Goal: Task Accomplishment & Management: Complete application form

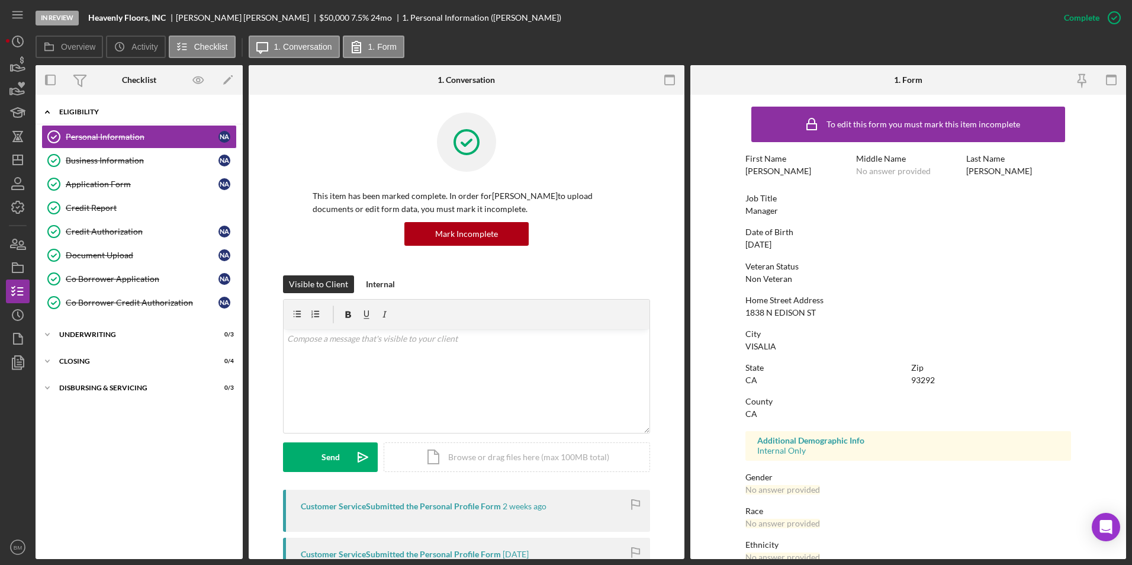
scroll to position [366, 0]
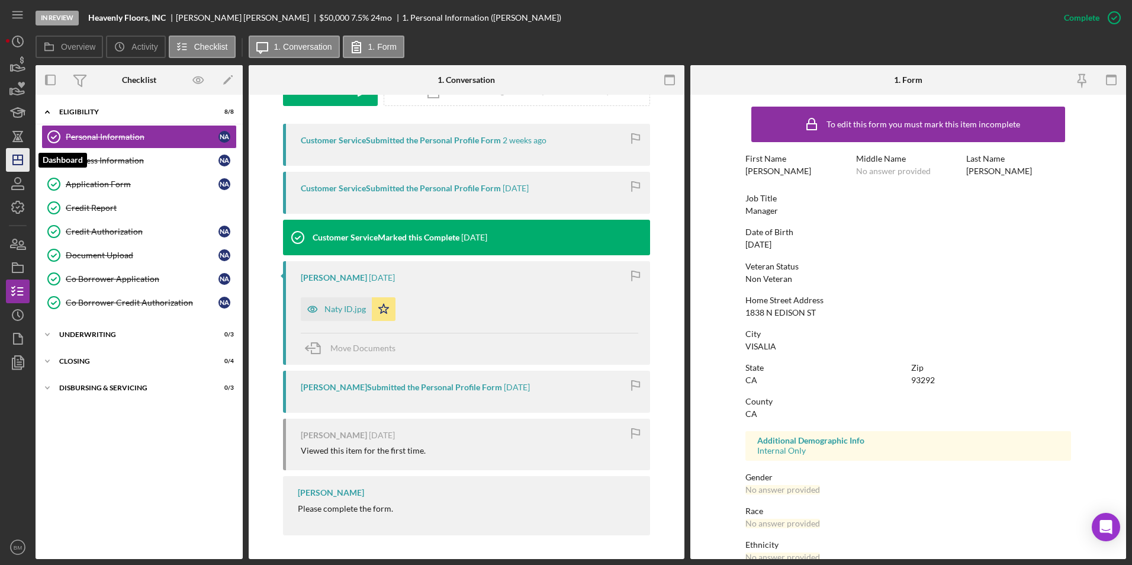
click at [20, 165] on polygon "button" at bounding box center [17, 159] width 9 height 9
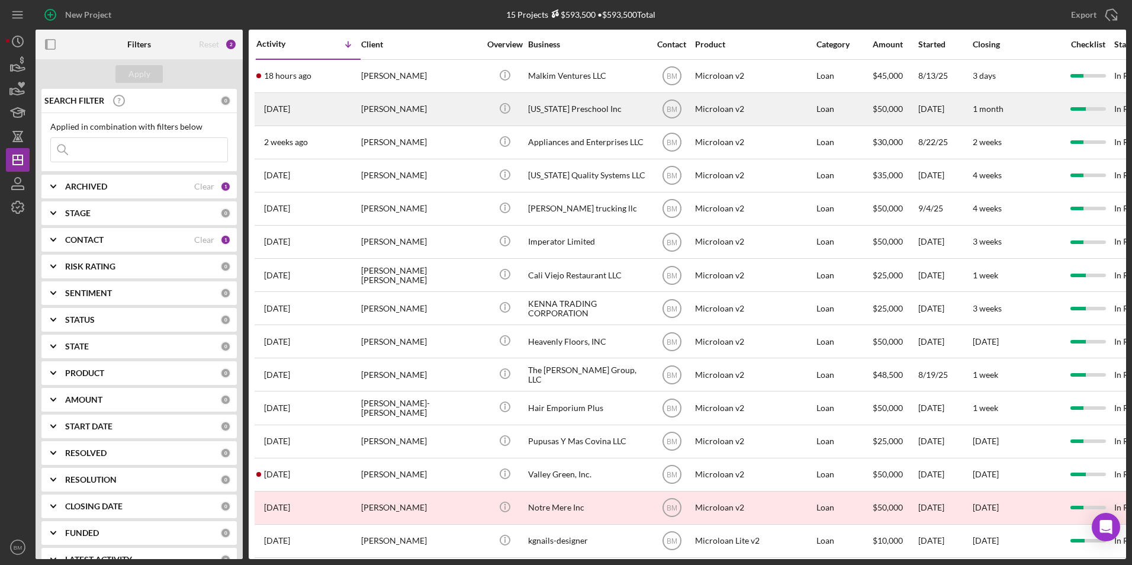
click at [532, 118] on div "Montana Preschool Inc" at bounding box center [587, 109] width 118 height 31
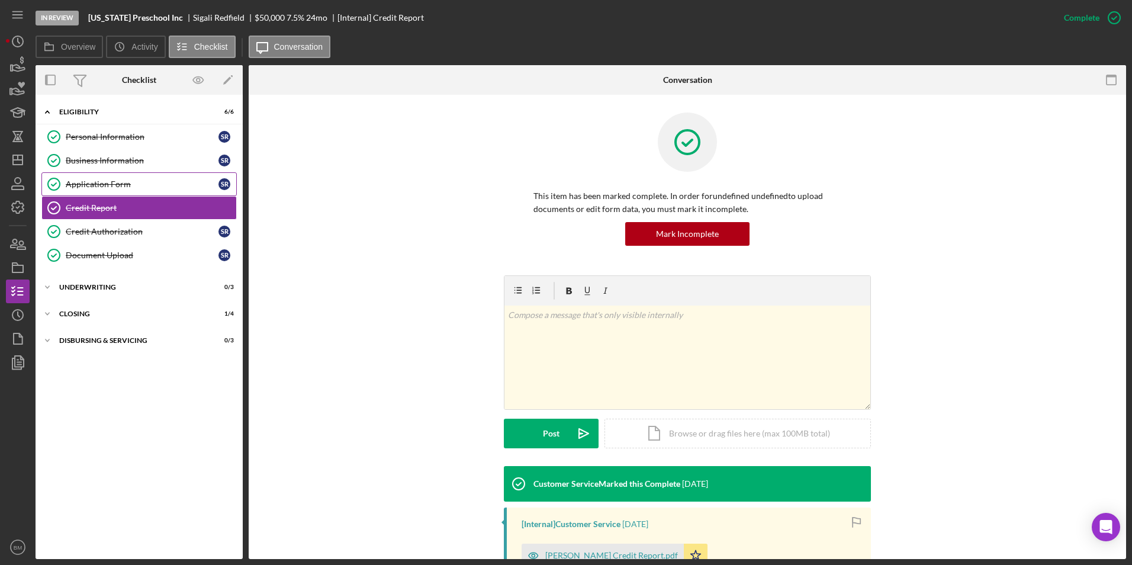
click at [97, 185] on div "Application Form" at bounding box center [142, 183] width 153 height 9
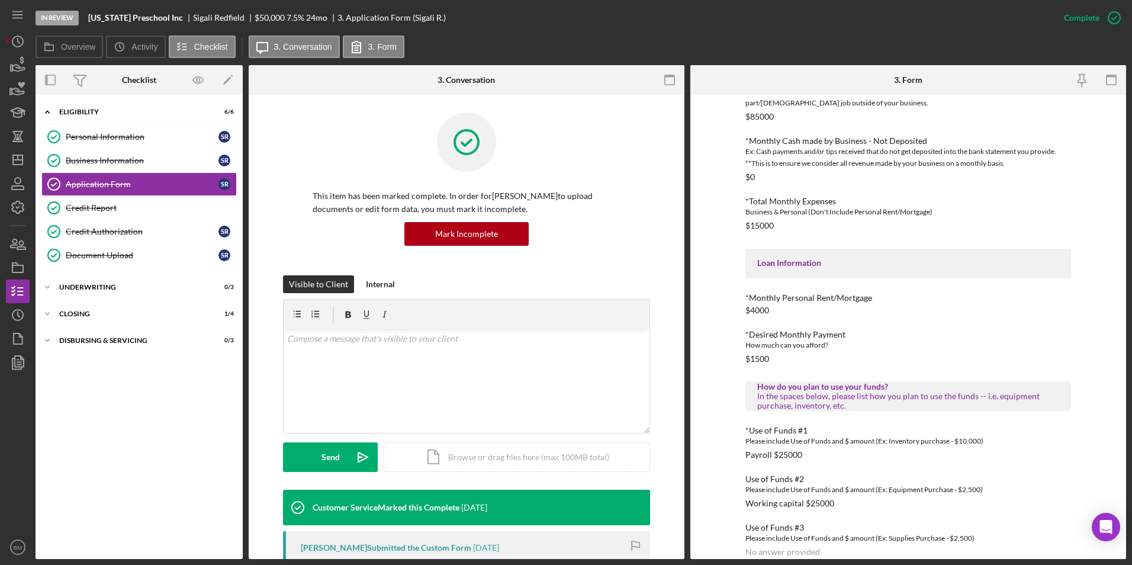
scroll to position [390, 0]
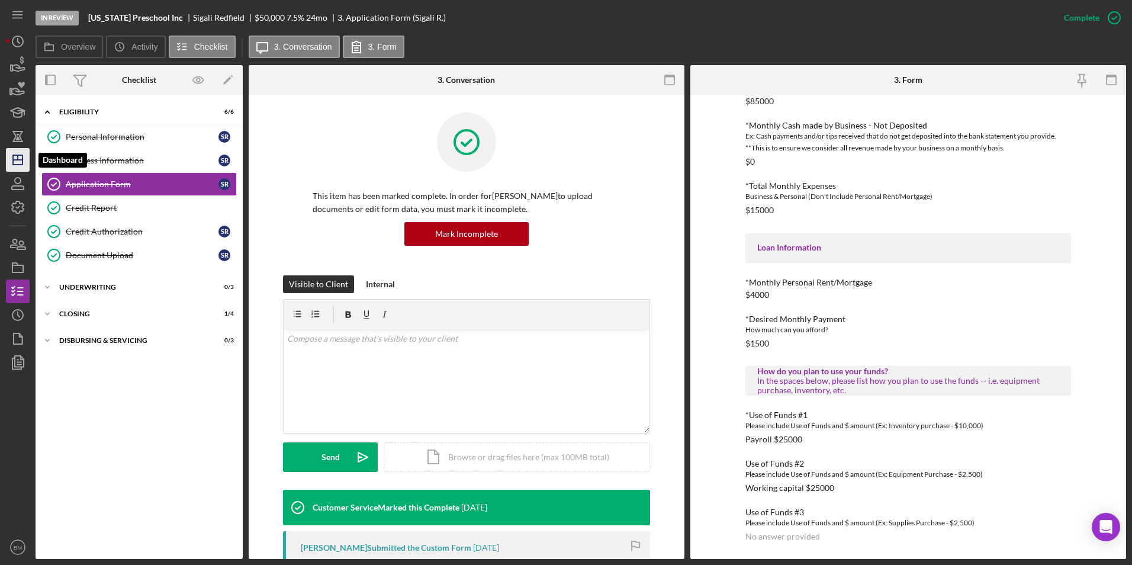
click at [18, 162] on icon "Icon/Dashboard" at bounding box center [18, 160] width 30 height 30
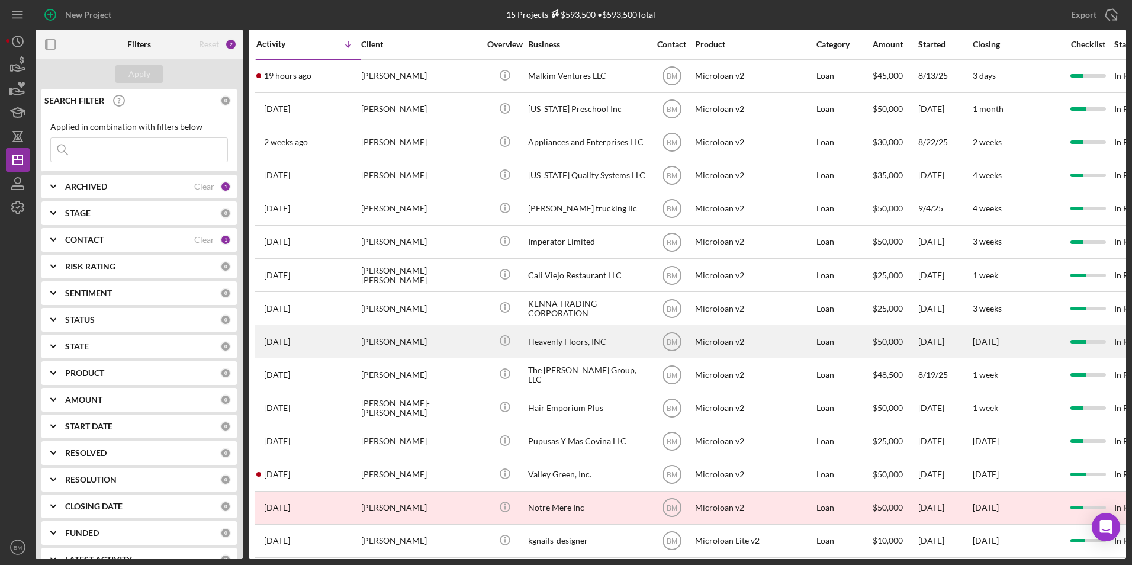
click at [559, 346] on div "Heavenly Floors, INC" at bounding box center [587, 341] width 118 height 31
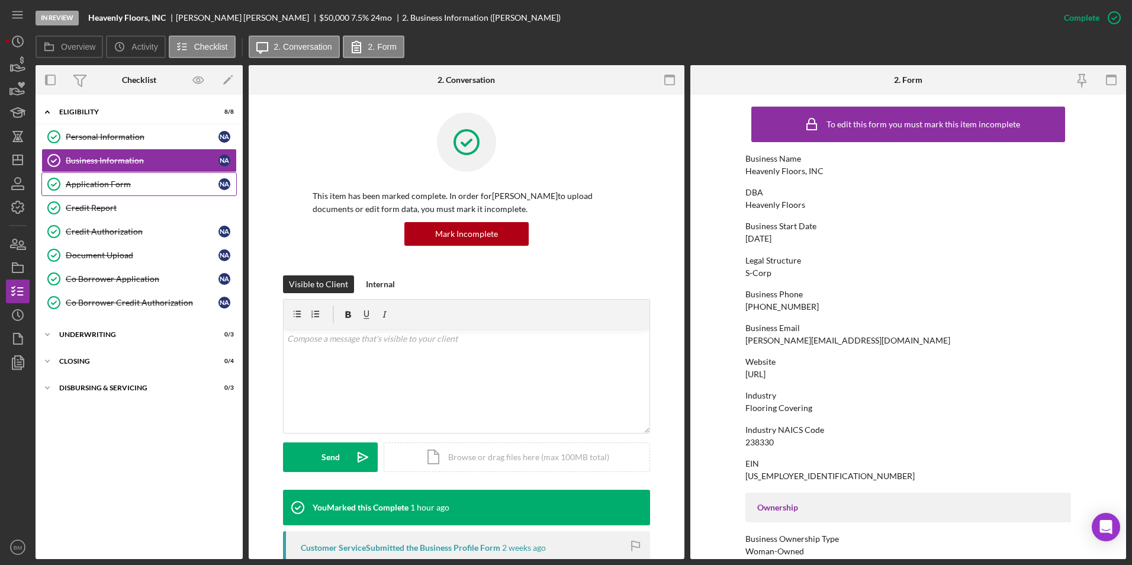
click at [102, 185] on div "Application Form" at bounding box center [142, 183] width 153 height 9
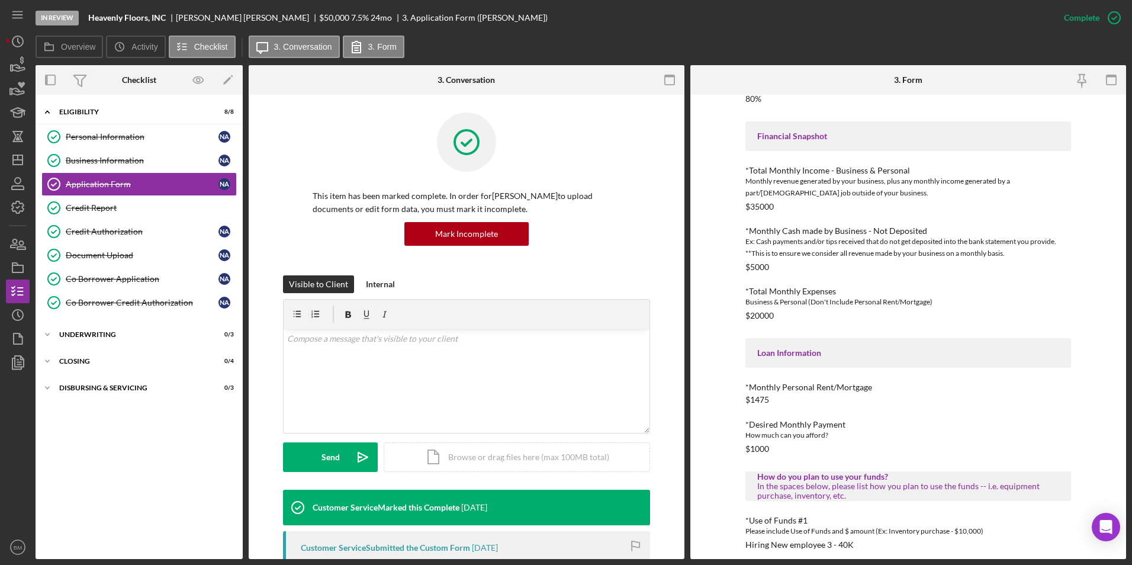
scroll to position [371, 0]
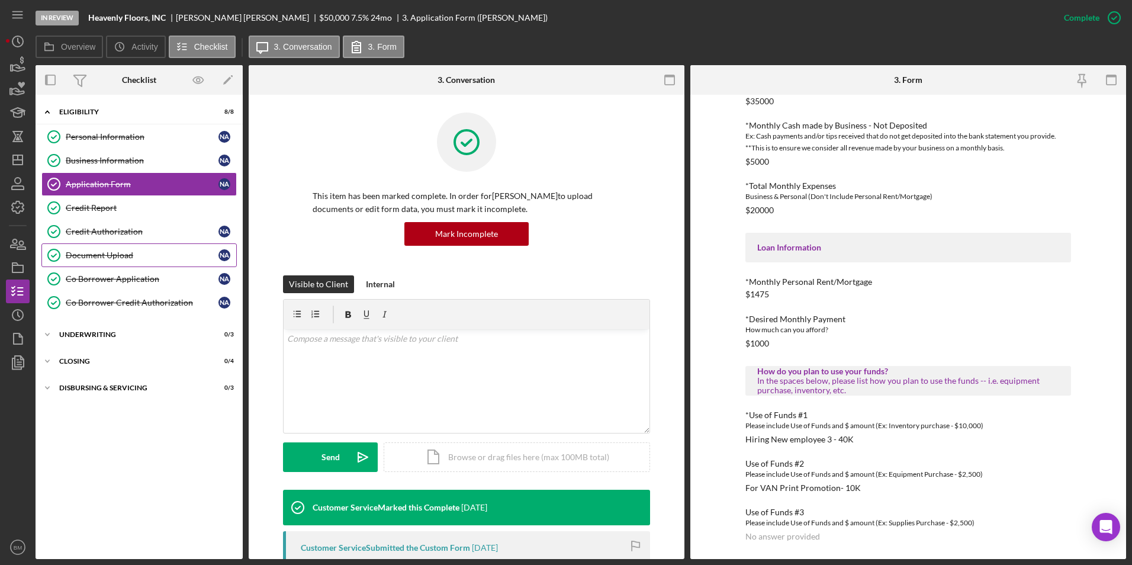
click at [114, 255] on div "Document Upload" at bounding box center [142, 254] width 153 height 9
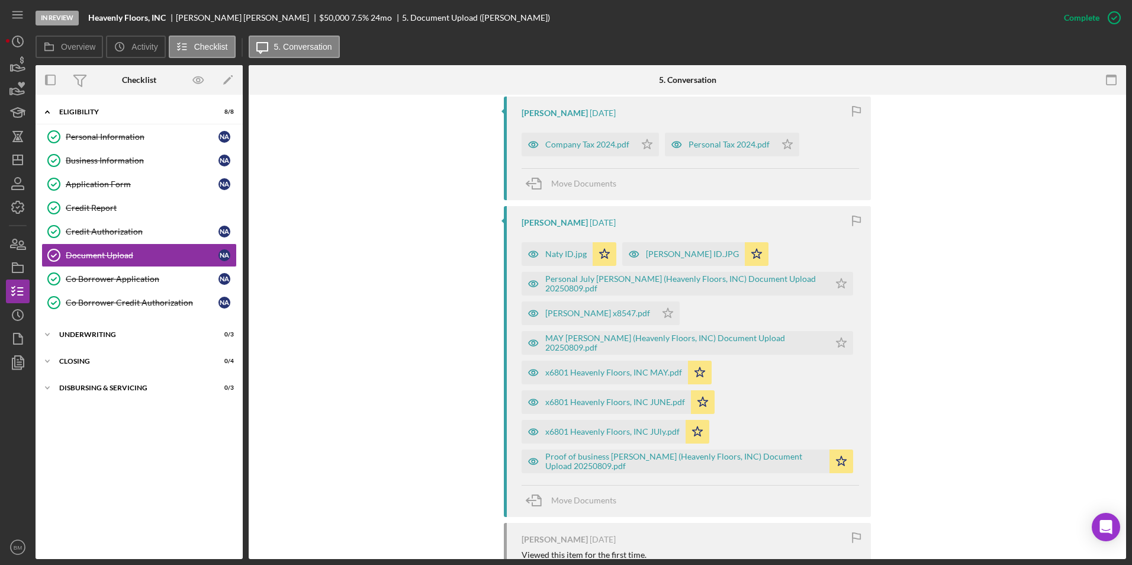
scroll to position [533, 0]
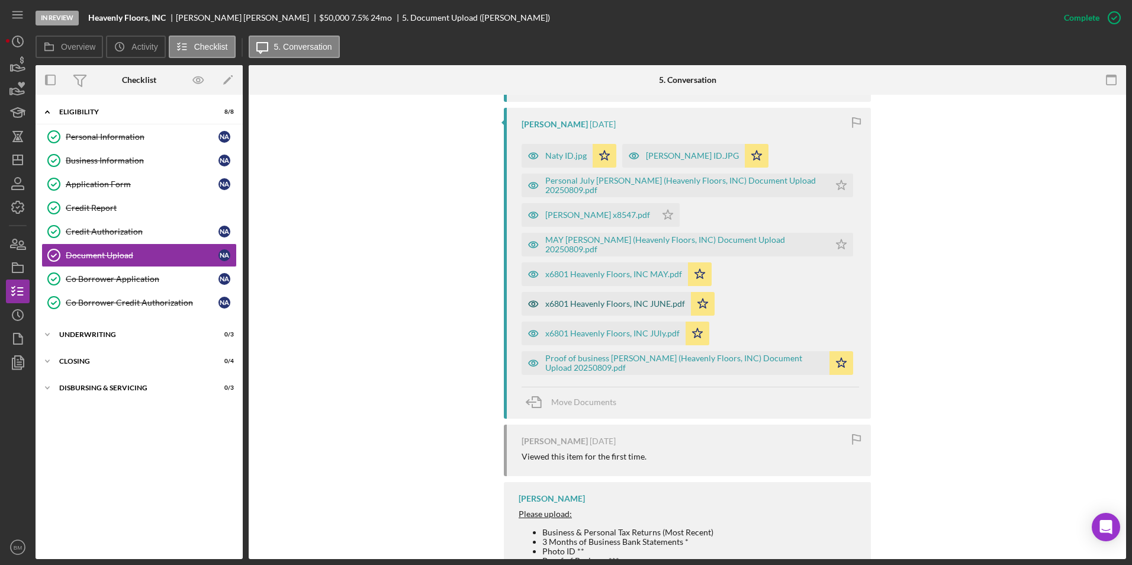
click at [560, 305] on div "x6801 Heavenly Floors, INC JUNE.pdf" at bounding box center [615, 303] width 140 height 9
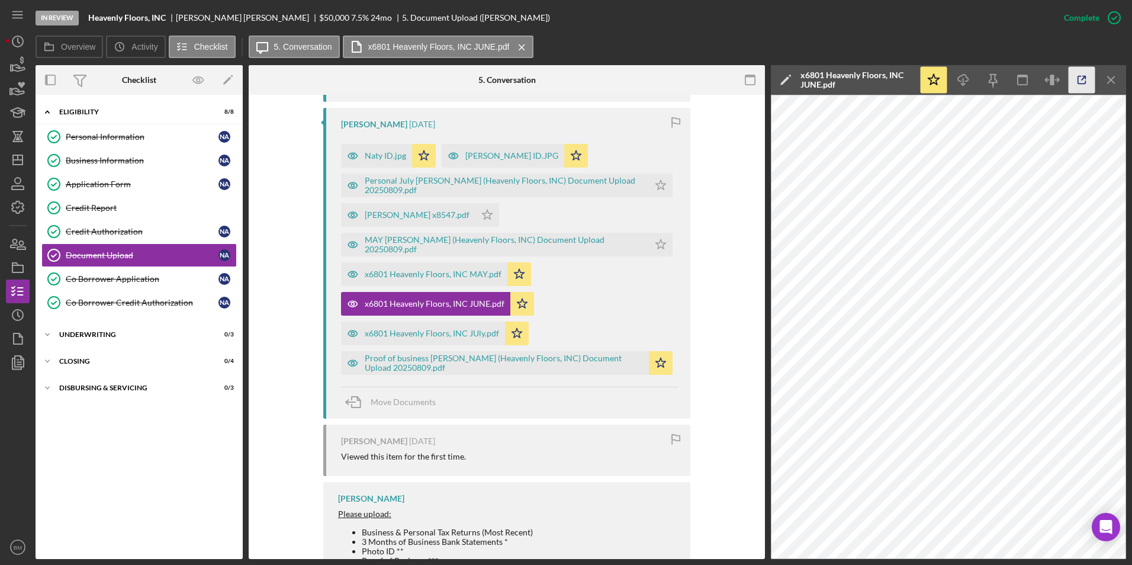
click at [1079, 81] on icon "button" at bounding box center [1082, 80] width 27 height 27
click at [1114, 82] on icon "Icon/Menu Close" at bounding box center [1111, 80] width 27 height 27
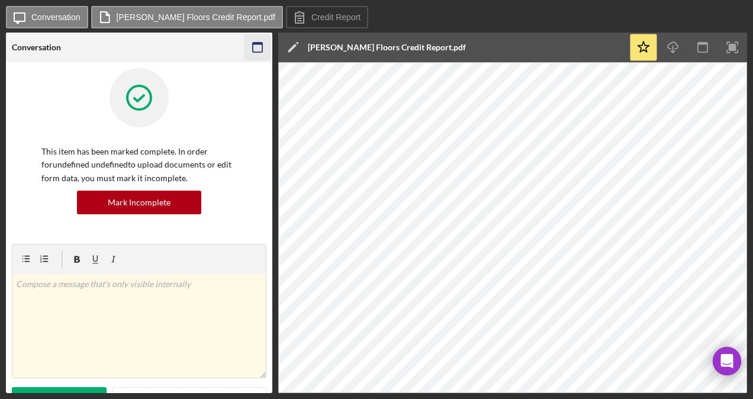
click at [253, 47] on rect "button" at bounding box center [257, 47] width 9 height 9
click at [253, 41] on icon "button" at bounding box center [258, 47] width 27 height 27
